Goal: Complete application form

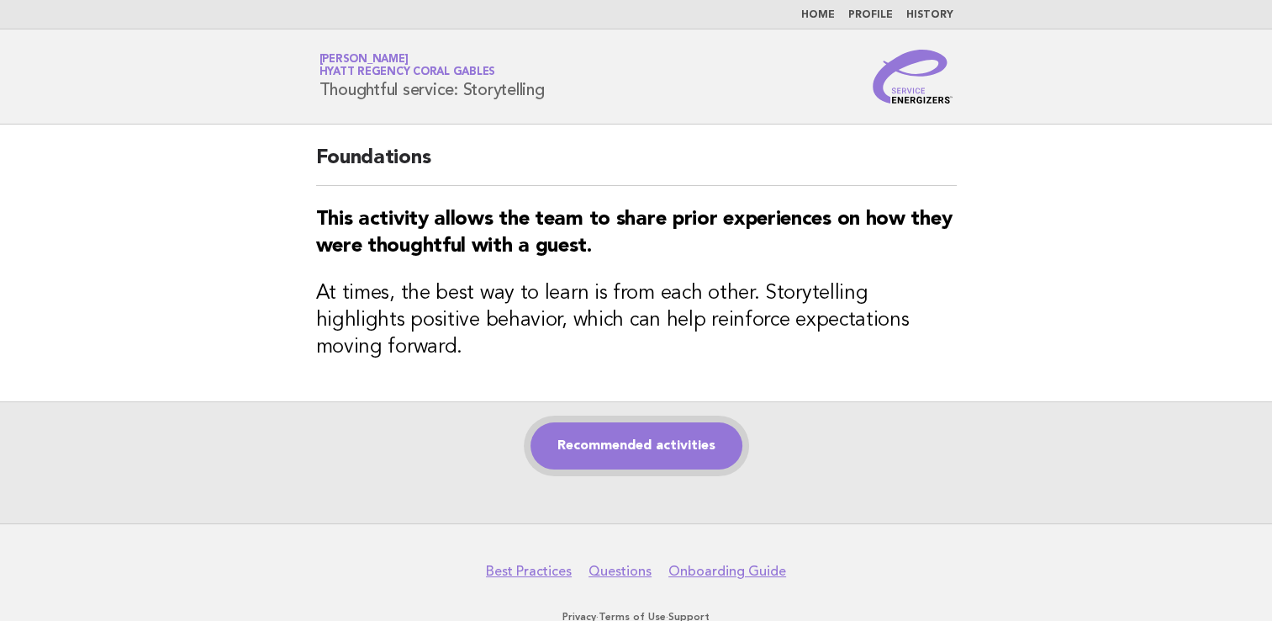
click at [665, 422] on link "Recommended activities" at bounding box center [637, 445] width 212 height 47
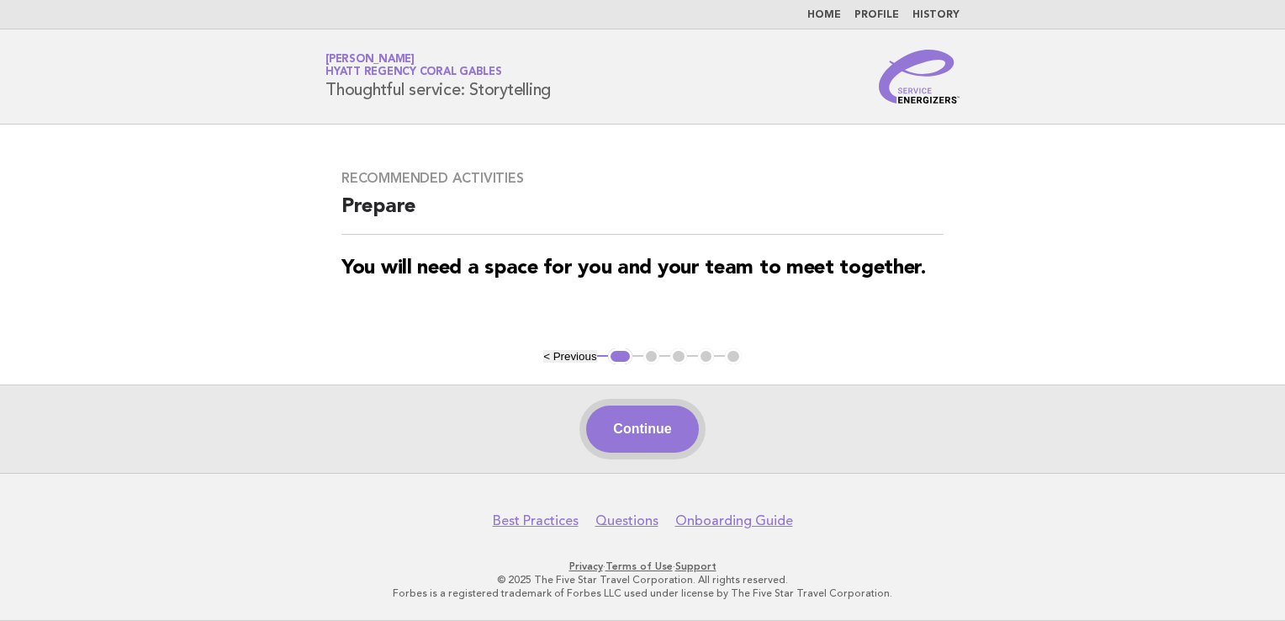
click at [660, 432] on button "Continue" at bounding box center [642, 428] width 112 height 47
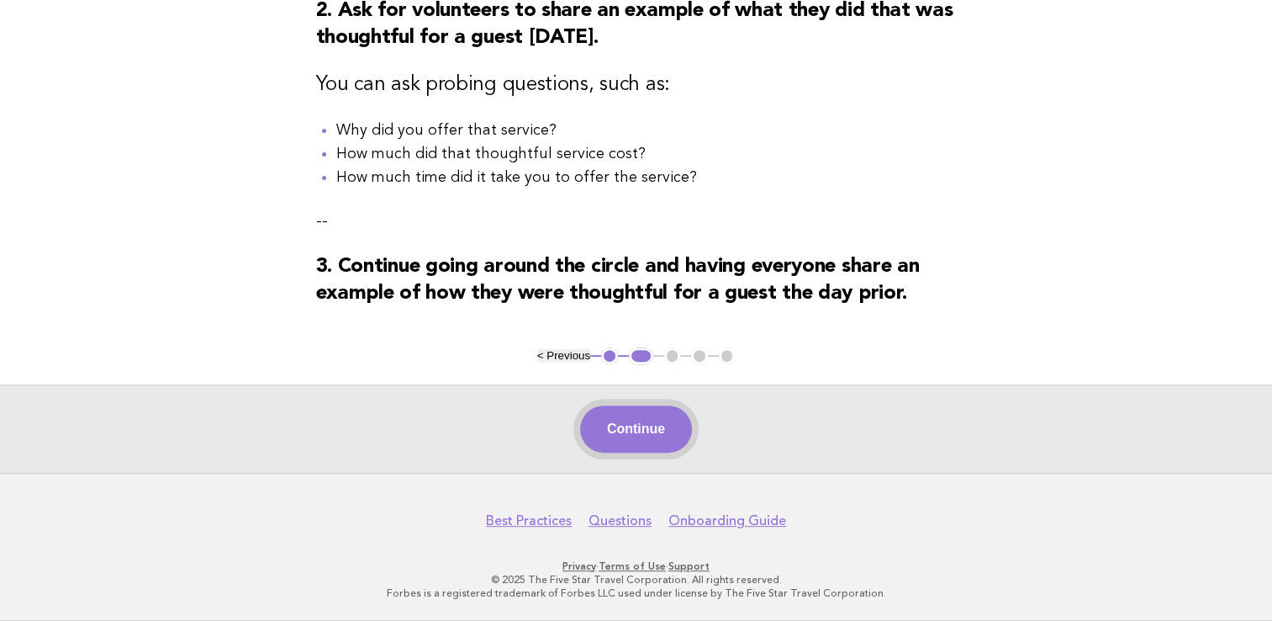
click at [640, 431] on button "Continue" at bounding box center [636, 428] width 112 height 47
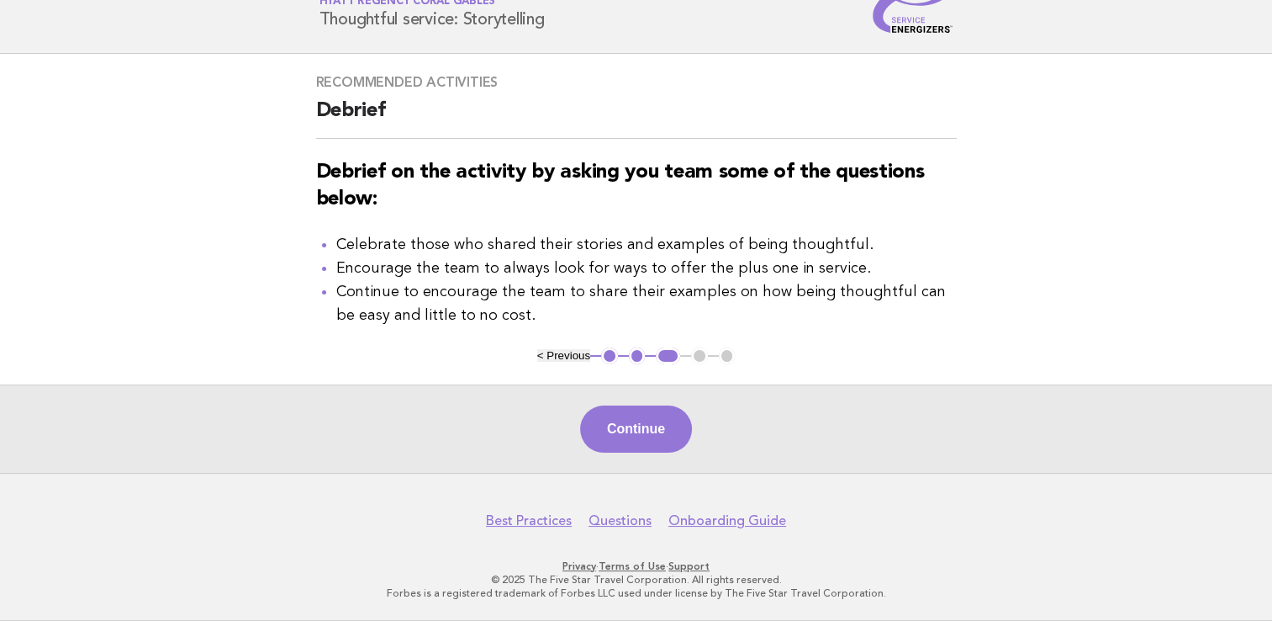
click at [619, 415] on button "Continue" at bounding box center [636, 428] width 112 height 47
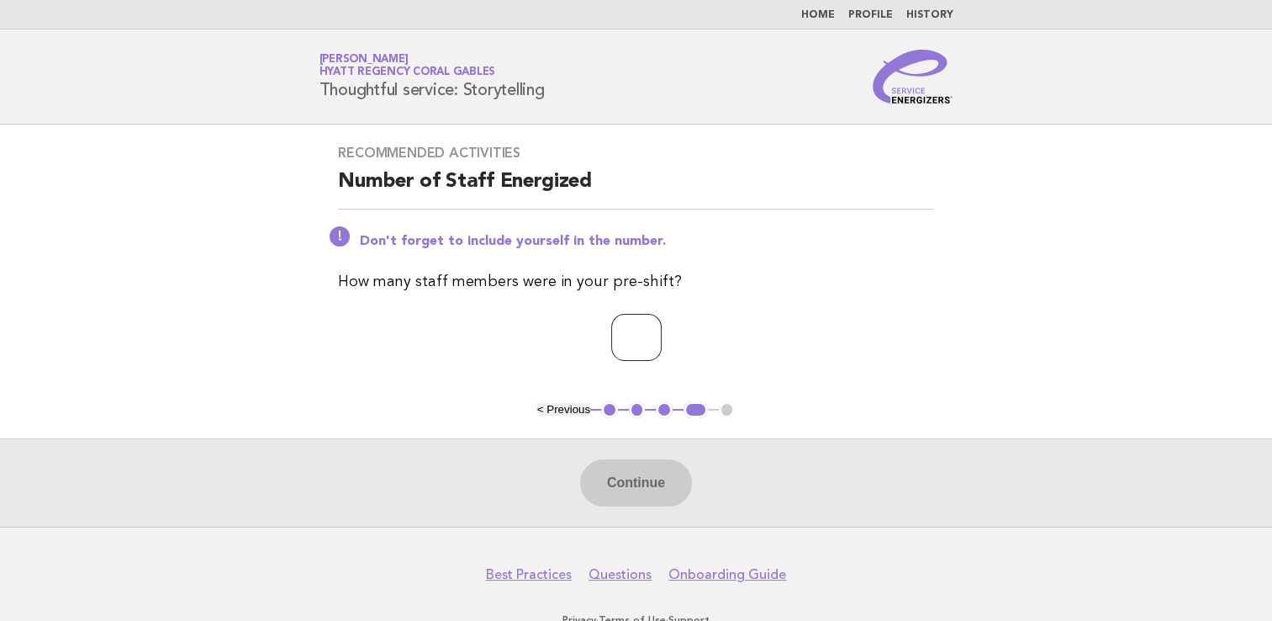
click at [611, 348] on input "number" at bounding box center [636, 337] width 50 height 47
type input "*"
click at [643, 476] on button "Continue" at bounding box center [636, 482] width 112 height 47
